Goal: Book appointment/travel/reservation

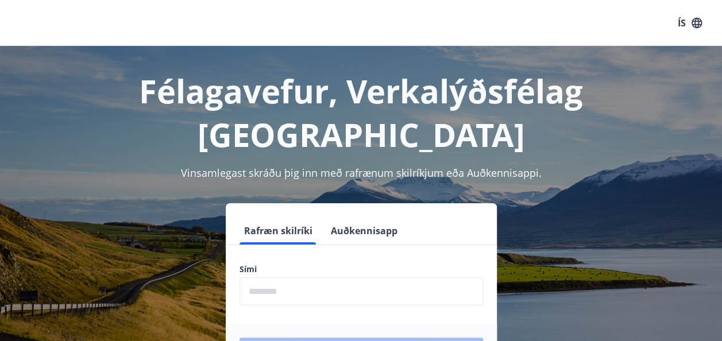
click at [272, 277] on input "phone" at bounding box center [362, 291] width 244 height 28
click at [267, 277] on input "phone" at bounding box center [362, 291] width 244 height 28
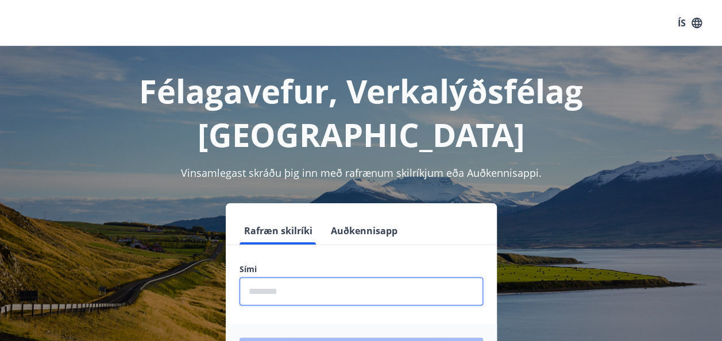
click at [282, 277] on input "phone" at bounding box center [362, 291] width 244 height 28
type input "********"
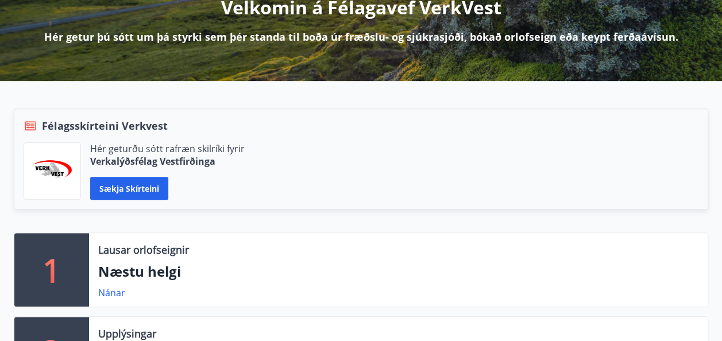
scroll to position [184, 0]
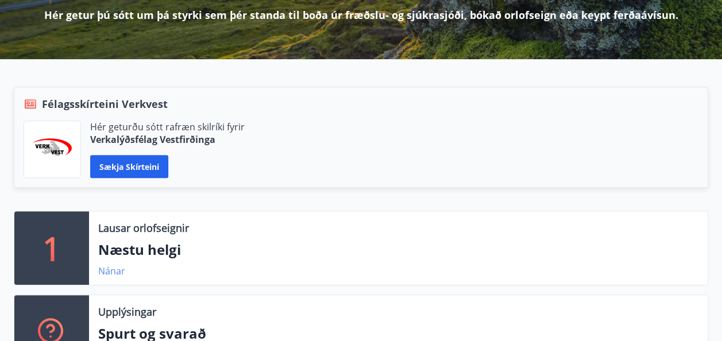
click at [106, 269] on link "Nánar" at bounding box center [111, 271] width 27 height 13
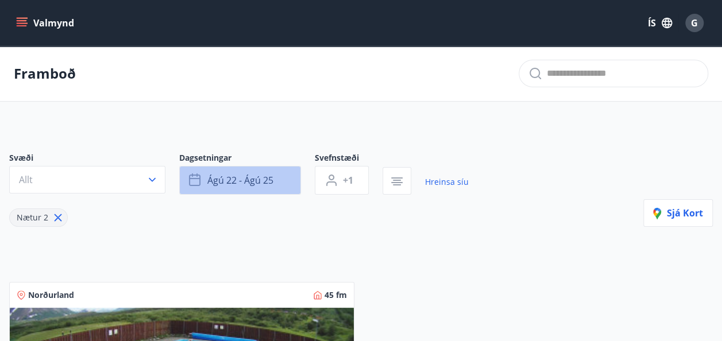
click at [232, 180] on span "ágú 22 - ágú 25" at bounding box center [240, 180] width 66 height 13
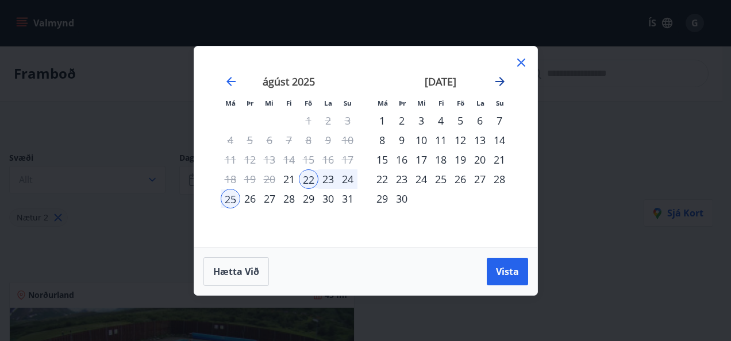
click at [499, 82] on icon "Move forward to switch to the next month." at bounding box center [499, 81] width 9 height 9
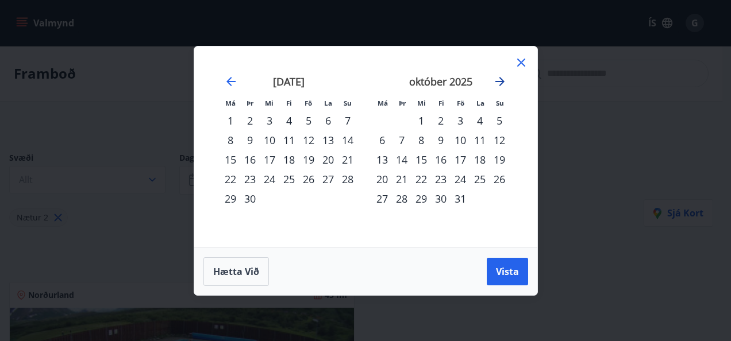
click at [499, 82] on icon "Move forward to switch to the next month." at bounding box center [499, 81] width 9 height 9
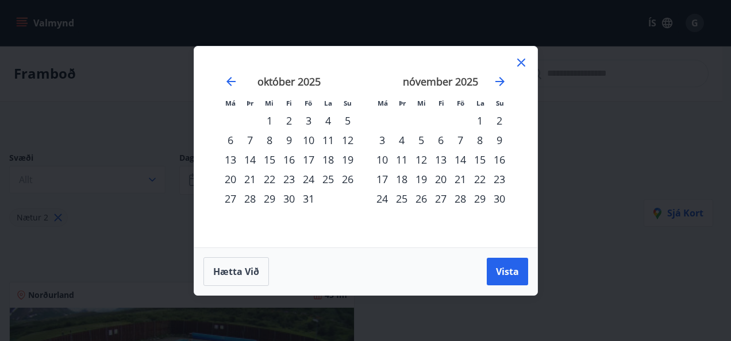
click at [523, 60] on icon at bounding box center [521, 63] width 14 height 14
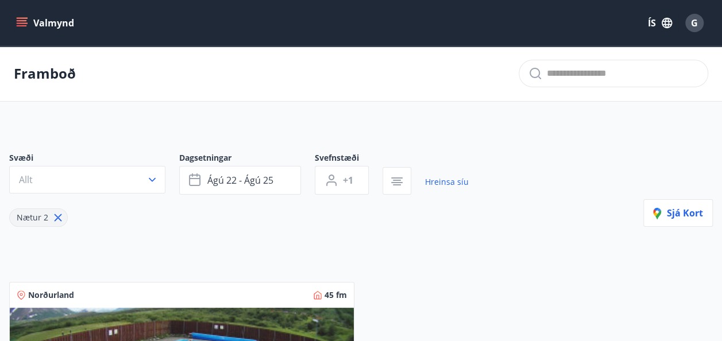
click at [438, 51] on div "Framboð" at bounding box center [361, 74] width 722 height 56
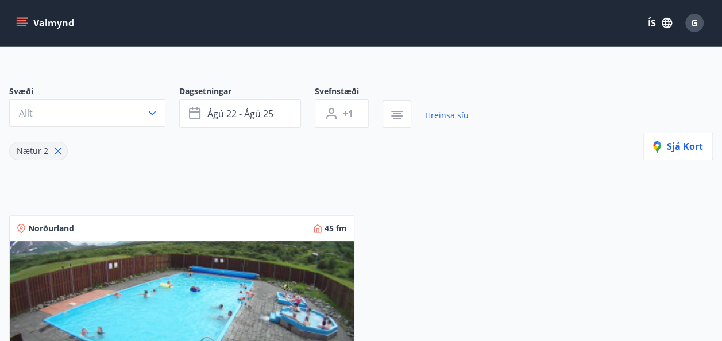
scroll to position [69, 0]
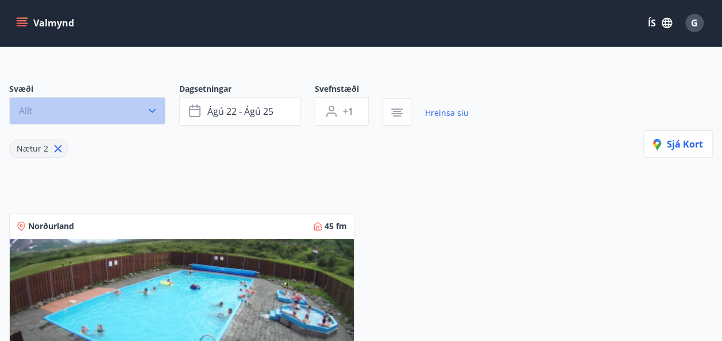
click at [145, 107] on button "Allt" at bounding box center [87, 111] width 156 height 28
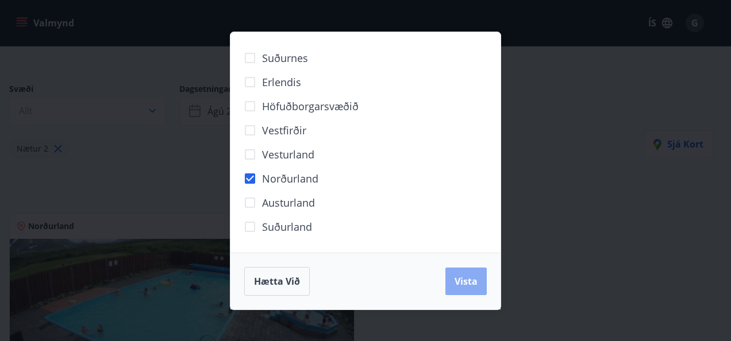
click at [471, 285] on span "Vista" at bounding box center [465, 281] width 23 height 13
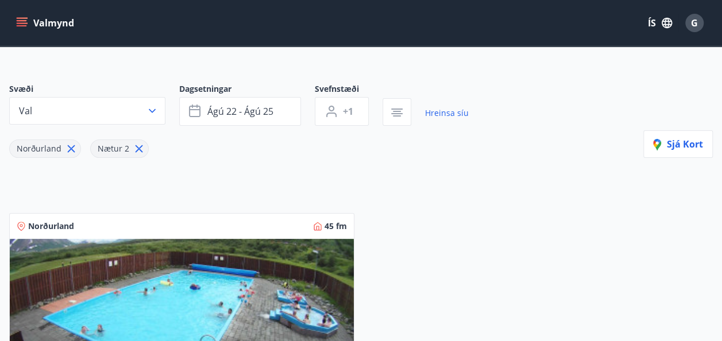
click at [435, 155] on div "Norðurland Nætur 2" at bounding box center [238, 142] width 459 height 32
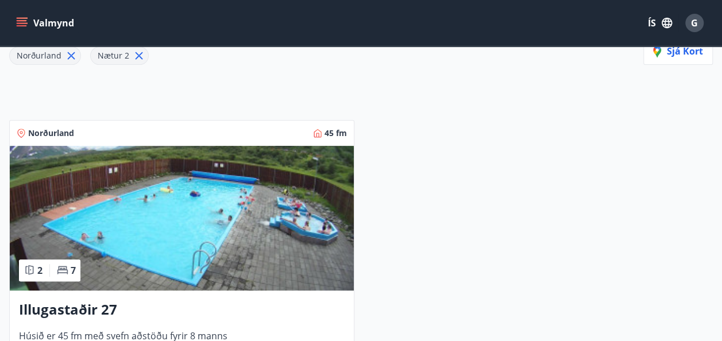
scroll to position [161, 0]
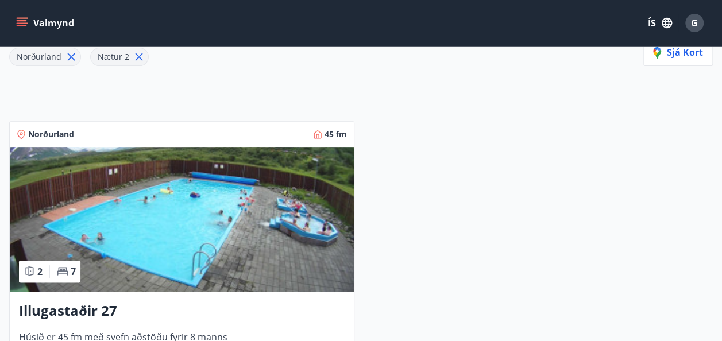
click at [99, 307] on h3 "Illugastaðir 27" at bounding box center [182, 311] width 326 height 21
